Goal: Information Seeking & Learning: Learn about a topic

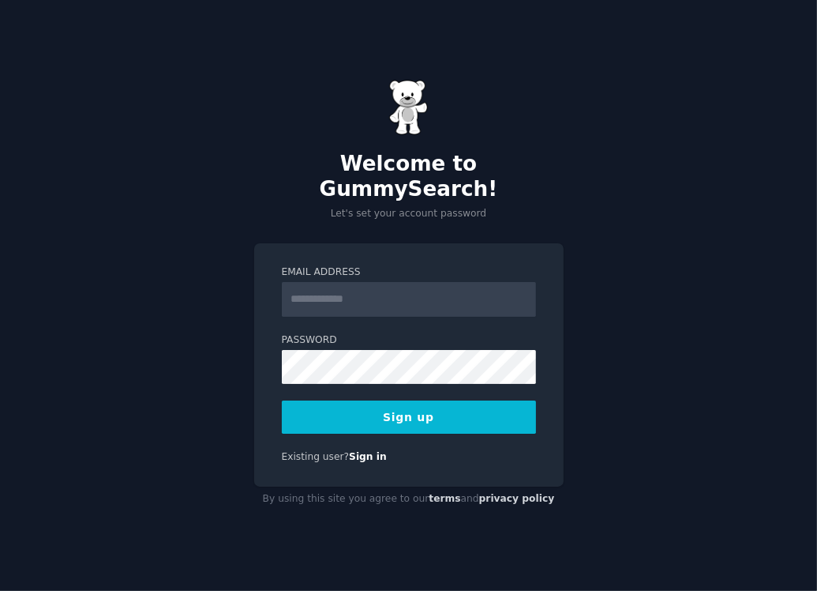
click at [353, 291] on input "Email Address" at bounding box center [409, 299] width 254 height 35
type input "**********"
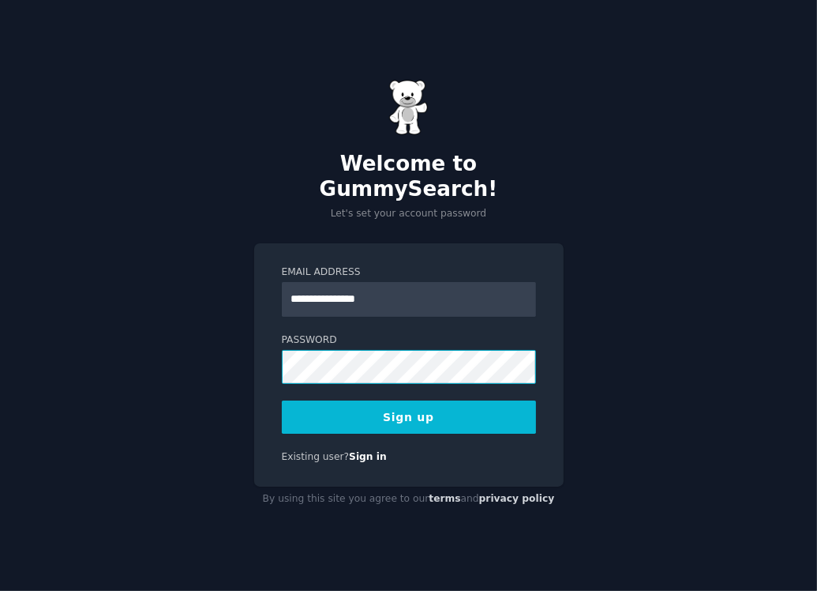
click at [282, 400] on button "Sign up" at bounding box center [409, 416] width 254 height 33
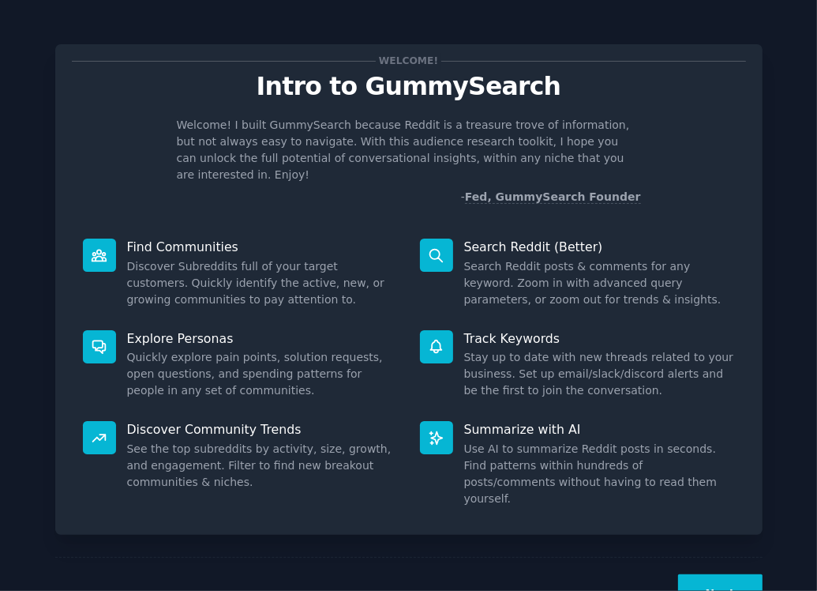
scroll to position [27, 0]
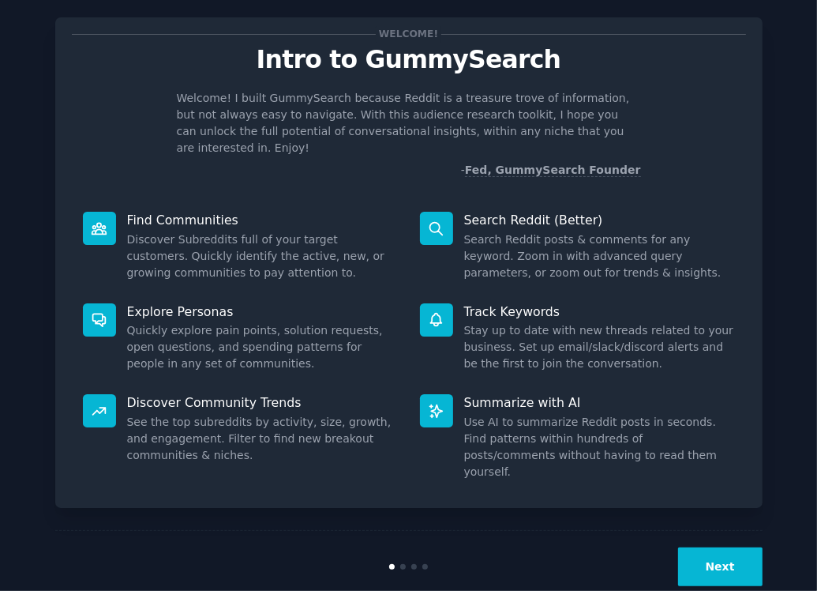
click at [709, 547] on button "Next" at bounding box center [720, 566] width 84 height 39
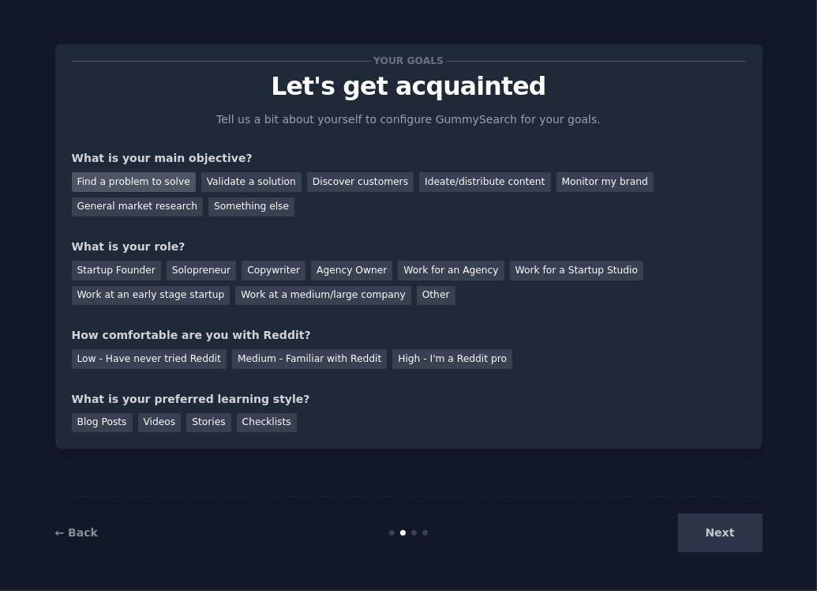
click at [159, 183] on div "Find a problem to solve" at bounding box center [134, 182] width 124 height 20
click at [134, 265] on div "Startup Founder" at bounding box center [116, 271] width 89 height 20
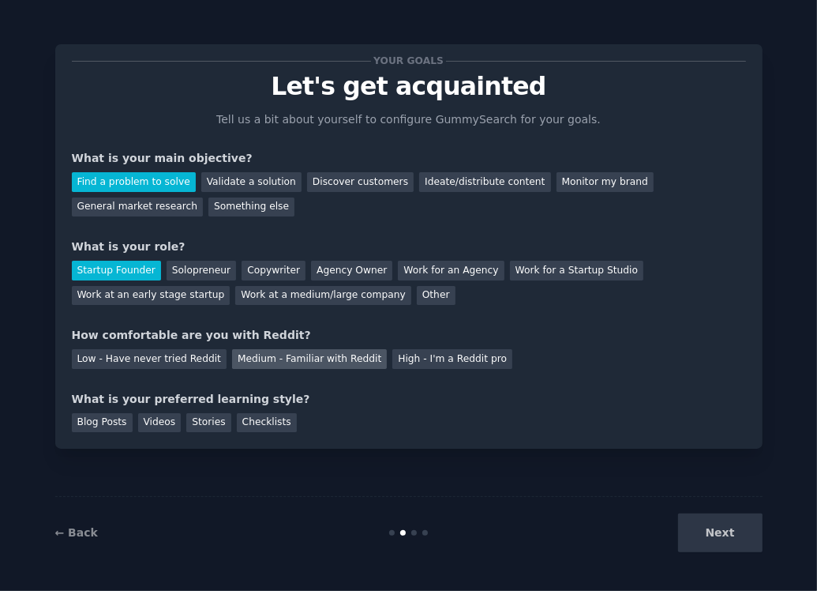
click at [301, 364] on div "Medium - Familiar with Reddit" at bounding box center [309, 359] width 155 height 20
click at [215, 422] on div "Stories" at bounding box center [208, 423] width 44 height 20
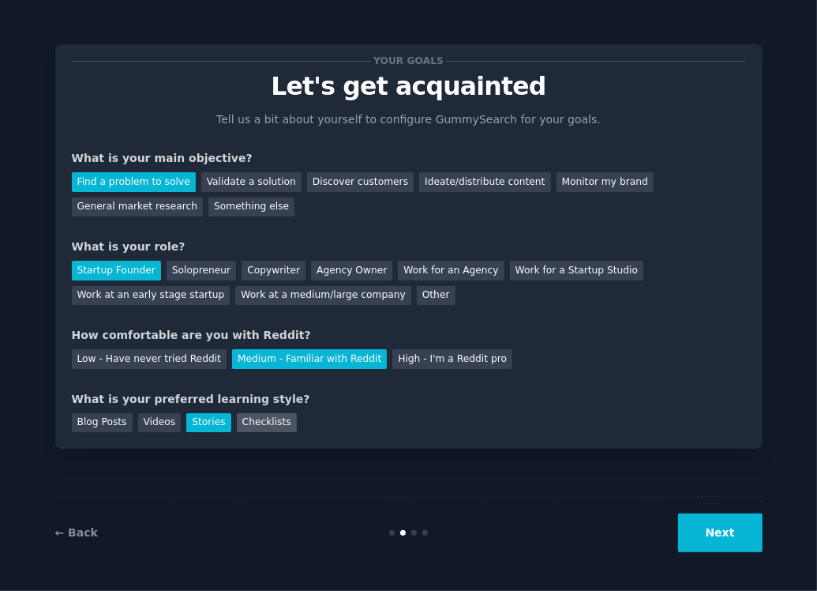
click at [251, 423] on div "Checklists" at bounding box center [267, 423] width 60 height 20
click at [721, 528] on button "Next" at bounding box center [720, 532] width 84 height 39
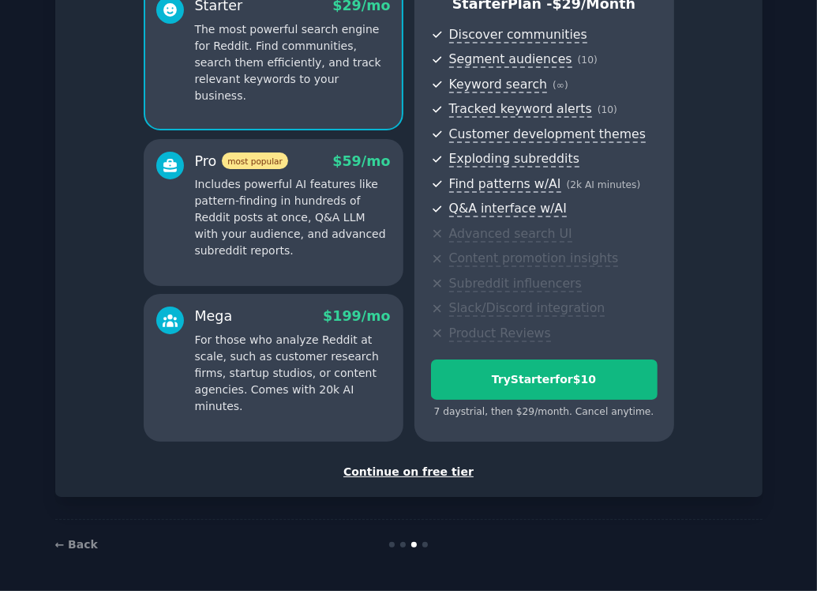
click at [445, 475] on div "Continue on free tier" at bounding box center [409, 472] width 674 height 17
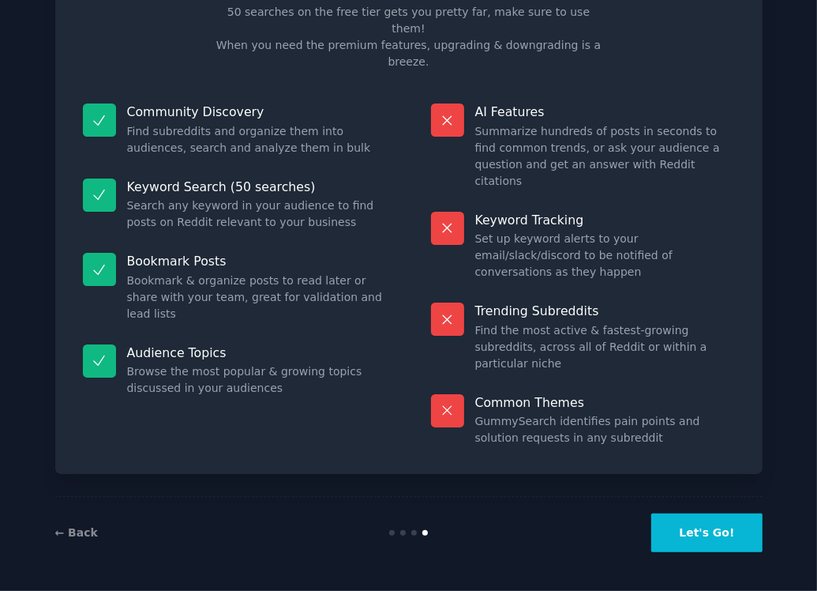
scroll to position [24, 0]
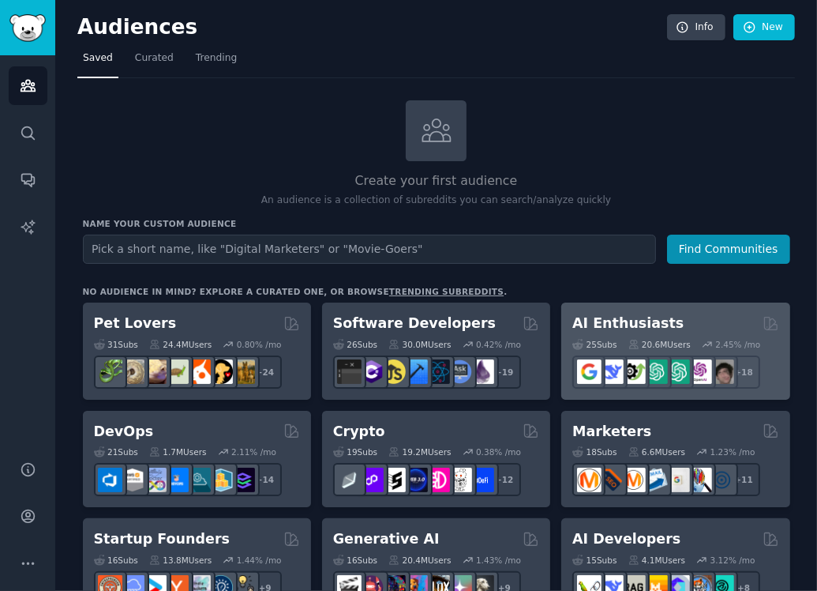
click at [606, 320] on h2 "AI Enthusiasts" at bounding box center [628, 324] width 111 height 20
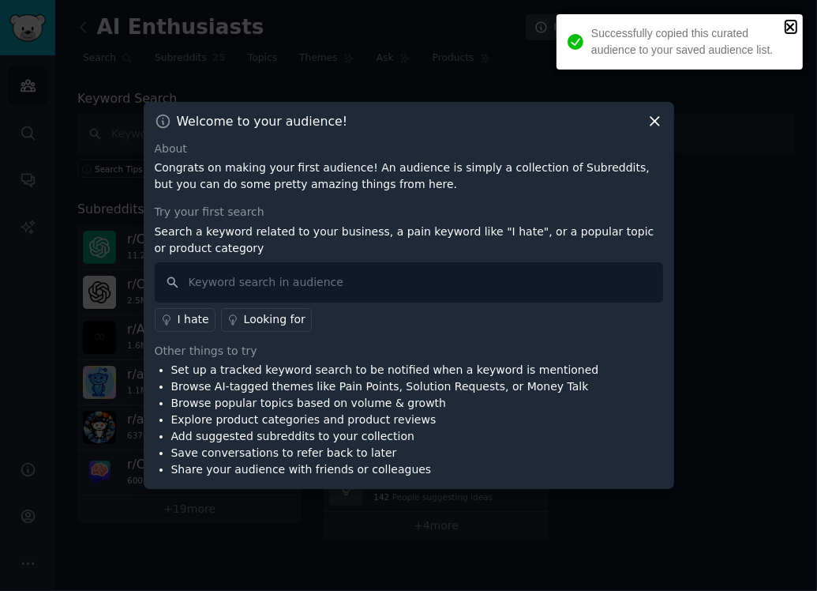
click at [793, 23] on icon "close" at bounding box center [791, 27] width 11 height 13
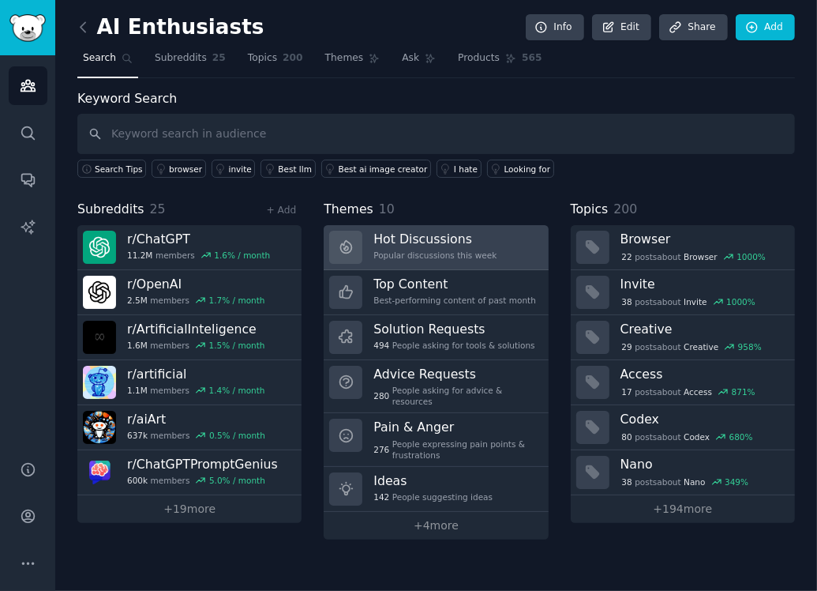
click at [413, 242] on h3 "Hot Discussions" at bounding box center [435, 239] width 123 height 17
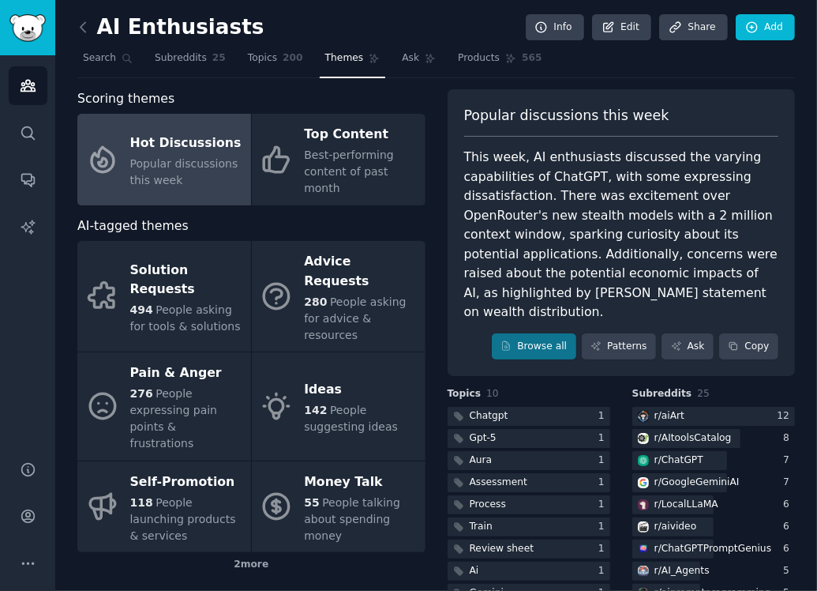
click at [167, 134] on div "Hot Discussions" at bounding box center [186, 142] width 113 height 25
click at [629, 333] on link "Patterns" at bounding box center [619, 346] width 74 height 27
click at [698, 333] on link "Ask" at bounding box center [688, 346] width 52 height 27
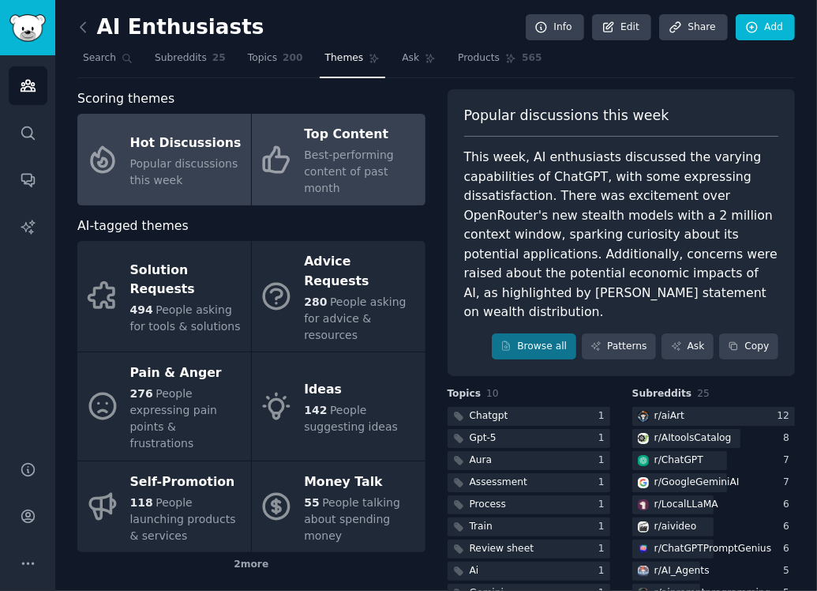
click at [369, 167] on span "Best-performing content of past month" at bounding box center [349, 171] width 90 height 46
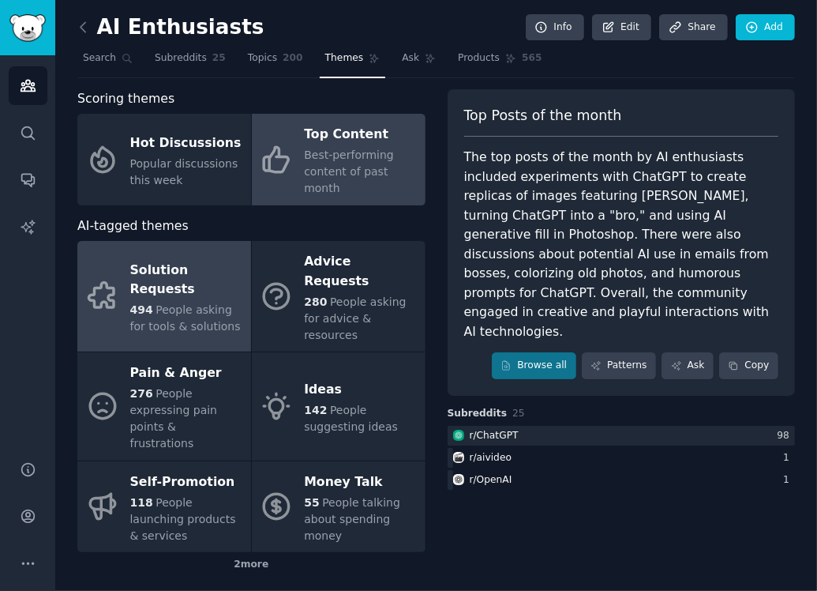
click at [201, 303] on span "People asking for tools & solutions" at bounding box center [185, 317] width 111 height 29
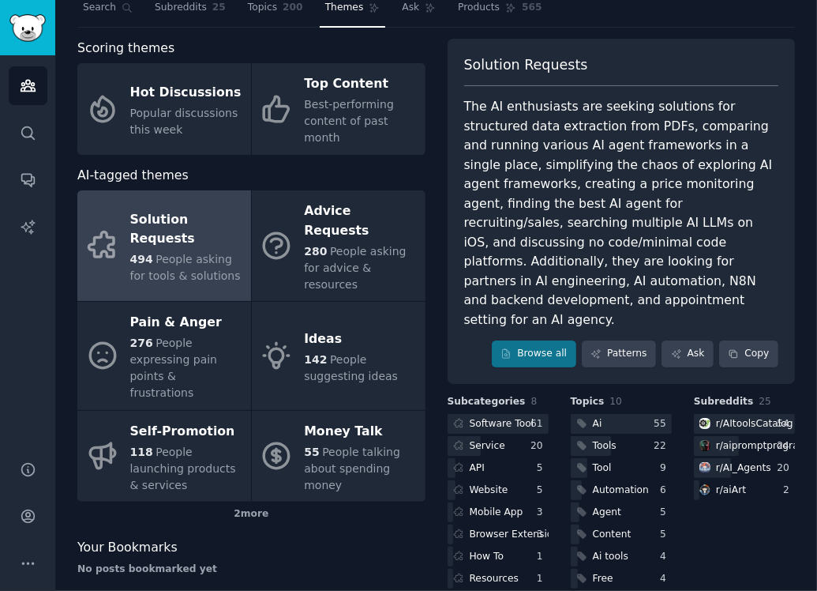
scroll to position [77, 0]
